Goal: Navigation & Orientation: Find specific page/section

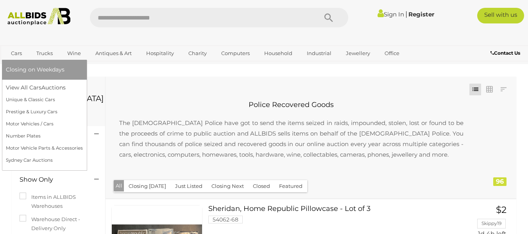
click at [14, 54] on link "Cars" at bounding box center [16, 53] width 21 height 13
click at [46, 123] on link "Motor Vehicles / Cars" at bounding box center [44, 124] width 77 height 12
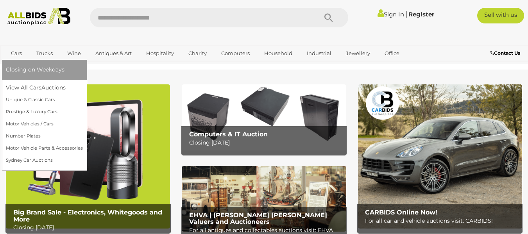
click at [10, 51] on link "Cars" at bounding box center [16, 53] width 21 height 13
click at [35, 111] on link "Prestige & Luxury Cars" at bounding box center [44, 112] width 77 height 12
click at [16, 57] on link "Cars" at bounding box center [16, 53] width 21 height 13
